Goal: Browse casually

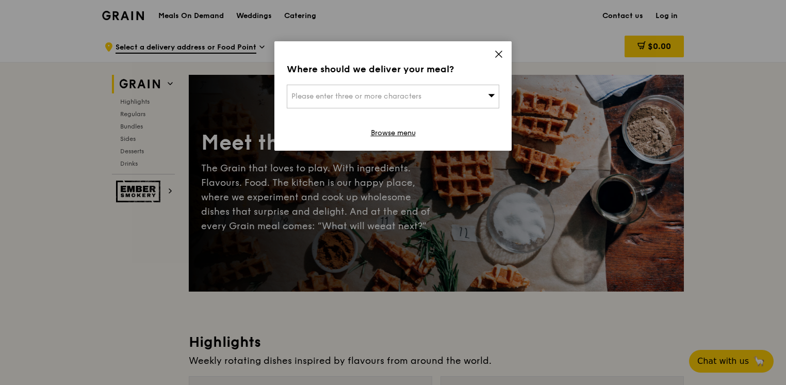
click at [490, 96] on icon at bounding box center [491, 95] width 7 height 8
click at [497, 55] on icon at bounding box center [498, 53] width 9 height 9
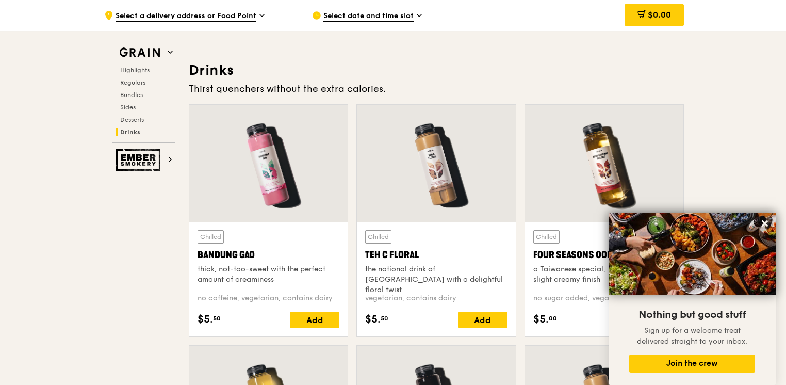
scroll to position [3386, 0]
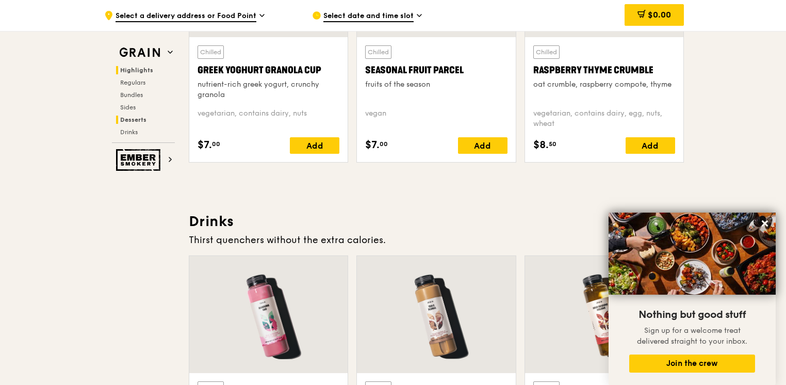
click at [138, 73] on span "Highlights" at bounding box center [136, 70] width 33 height 7
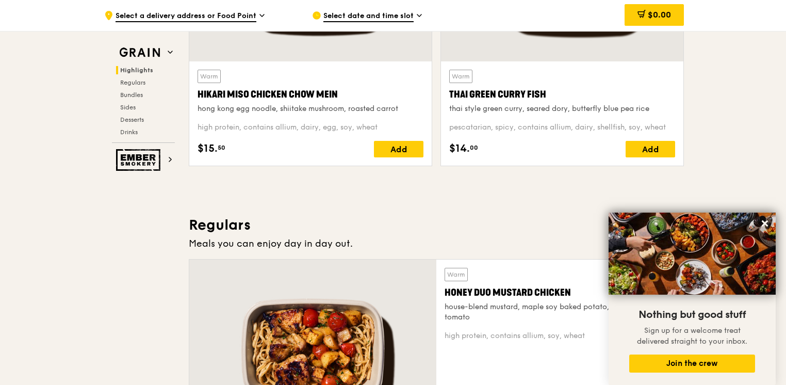
scroll to position [291, 0]
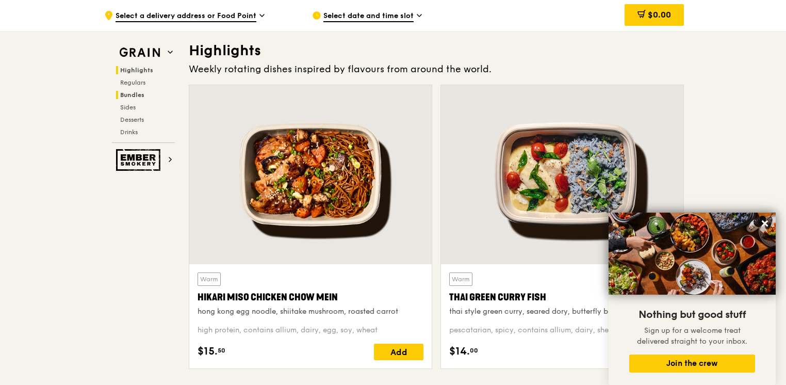
click at [144, 95] on span "Bundles" at bounding box center [132, 94] width 24 height 7
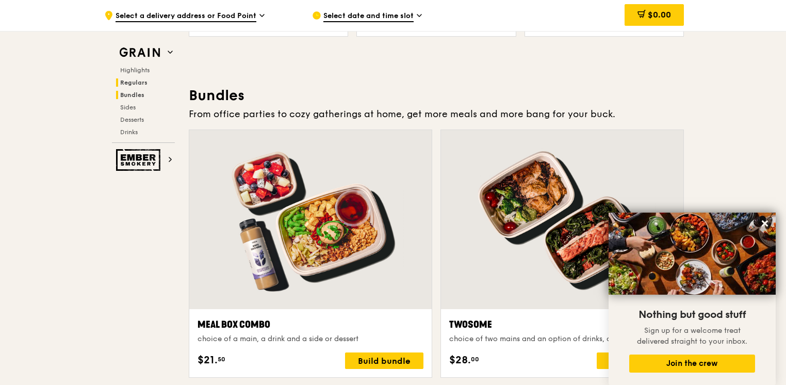
scroll to position [1474, 0]
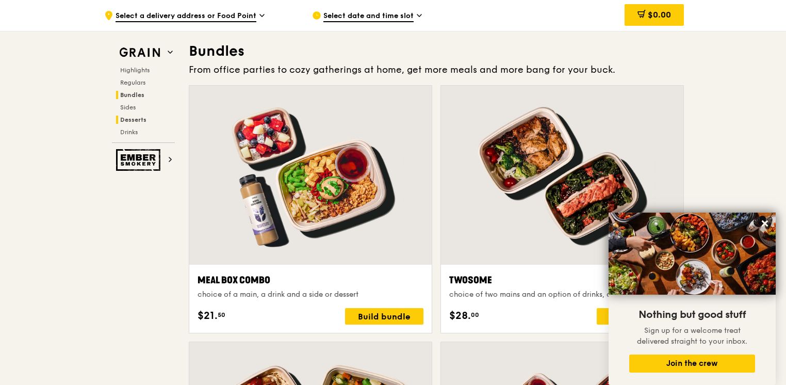
click at [136, 119] on span "Desserts" at bounding box center [133, 119] width 26 height 7
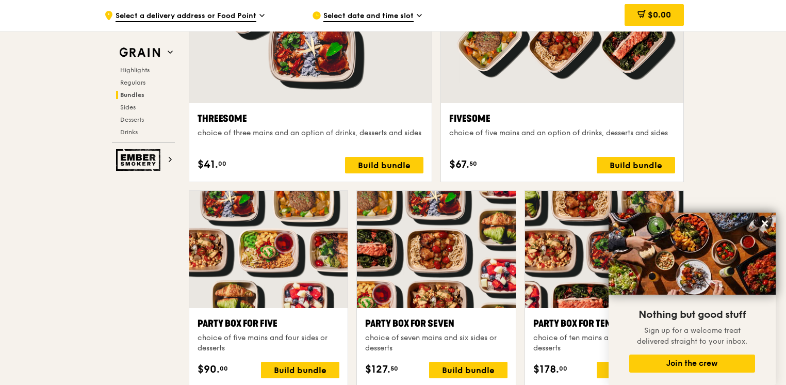
scroll to position [1793, 0]
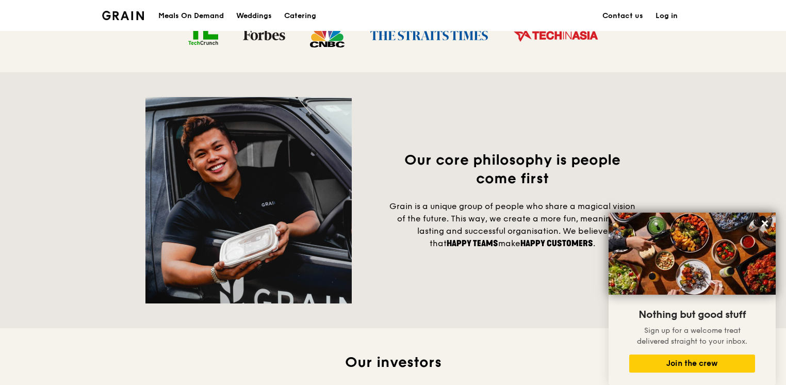
scroll to position [565, 0]
